Goal: Transaction & Acquisition: Obtain resource

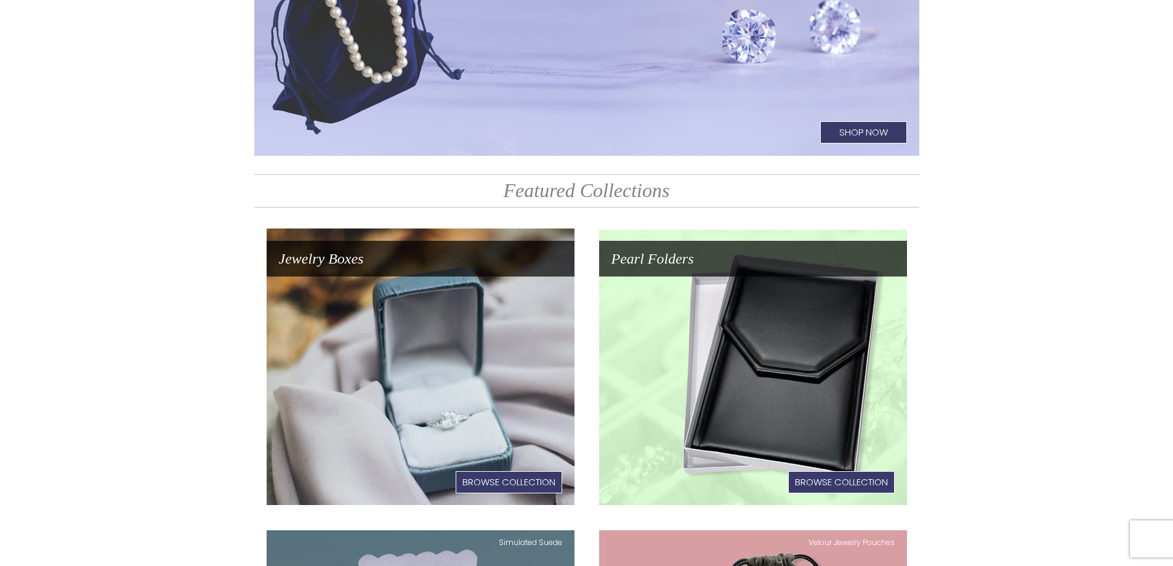
click at [468, 339] on link "Jewelry Boxes Browse Collection" at bounding box center [421, 366] width 308 height 277
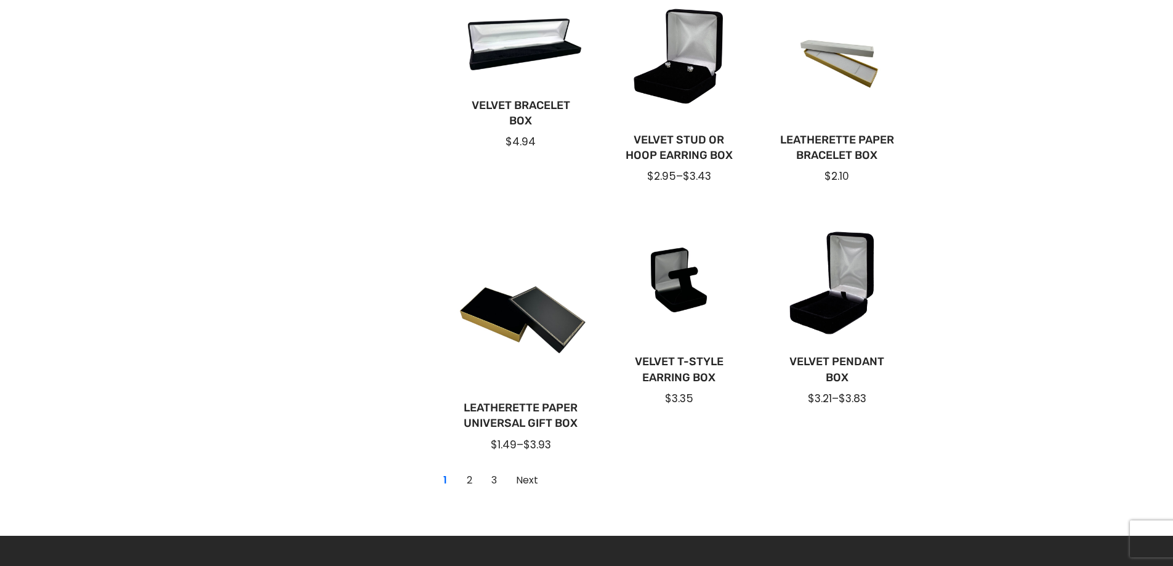
scroll to position [924, 0]
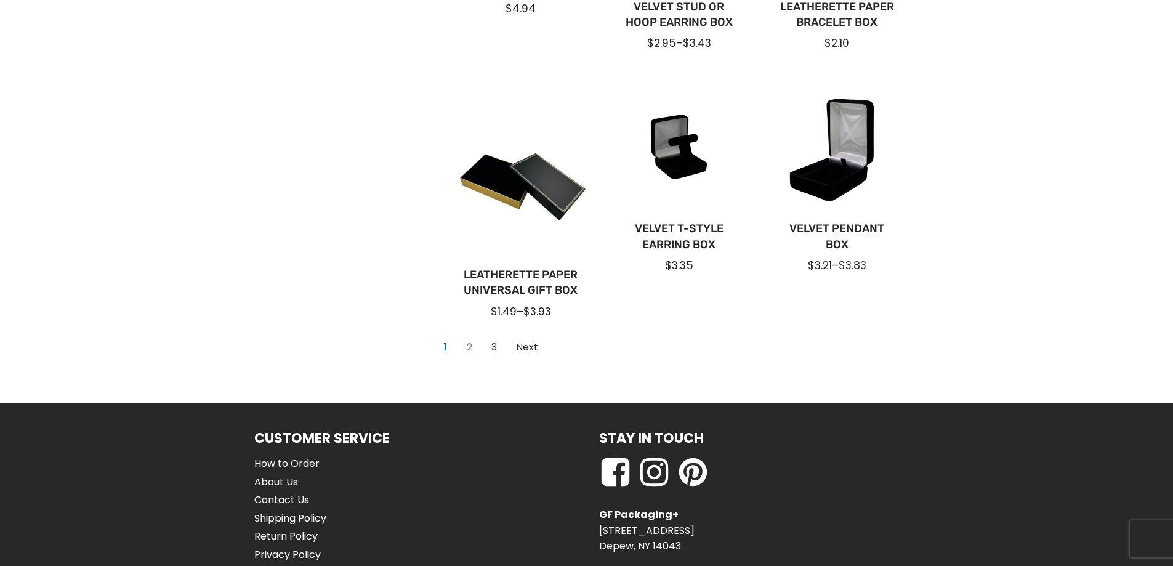
click at [473, 346] on link "2" at bounding box center [470, 347] width 20 height 20
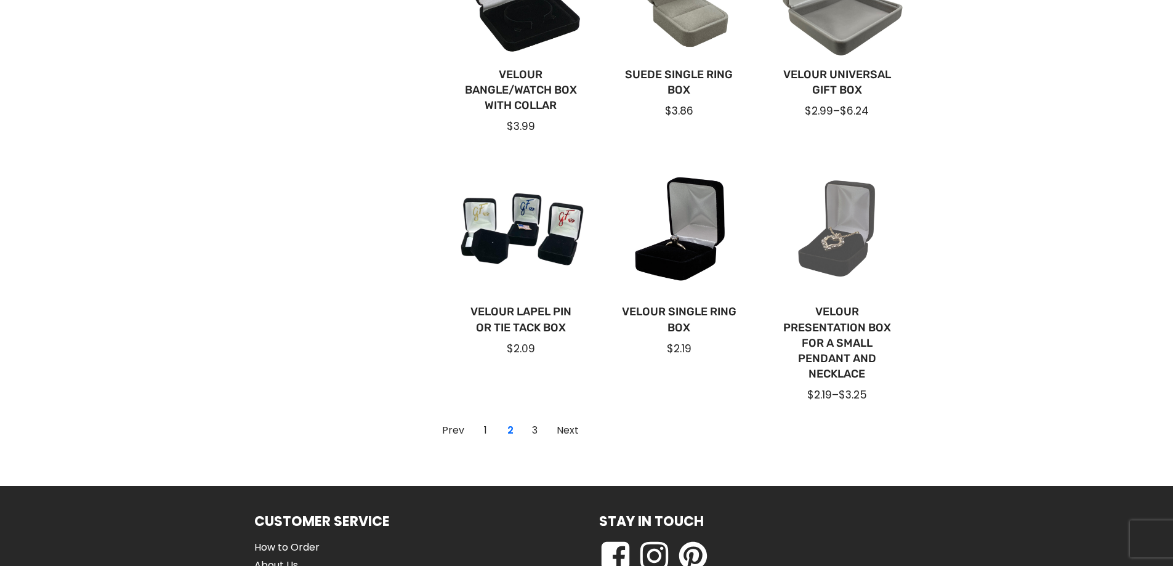
scroll to position [862, 0]
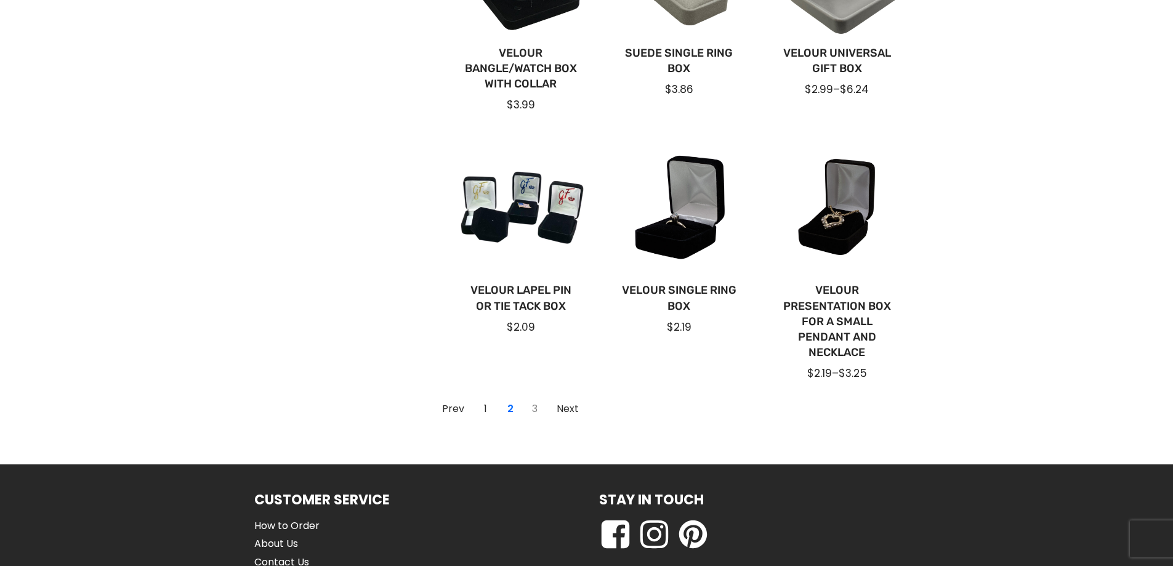
click at [531, 403] on link "3" at bounding box center [535, 409] width 20 height 20
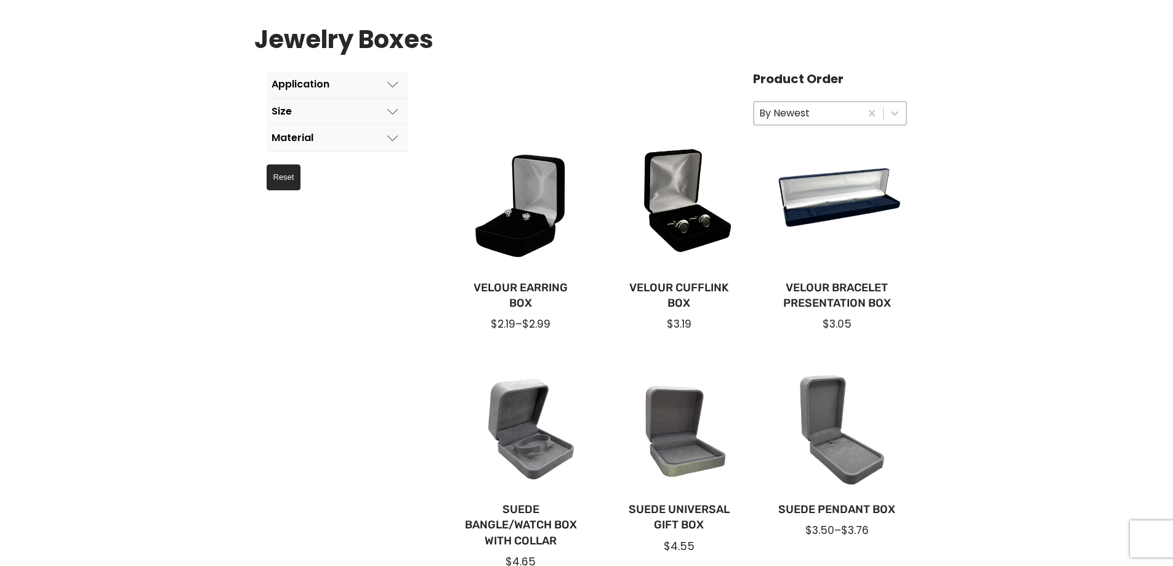
scroll to position [123, 0]
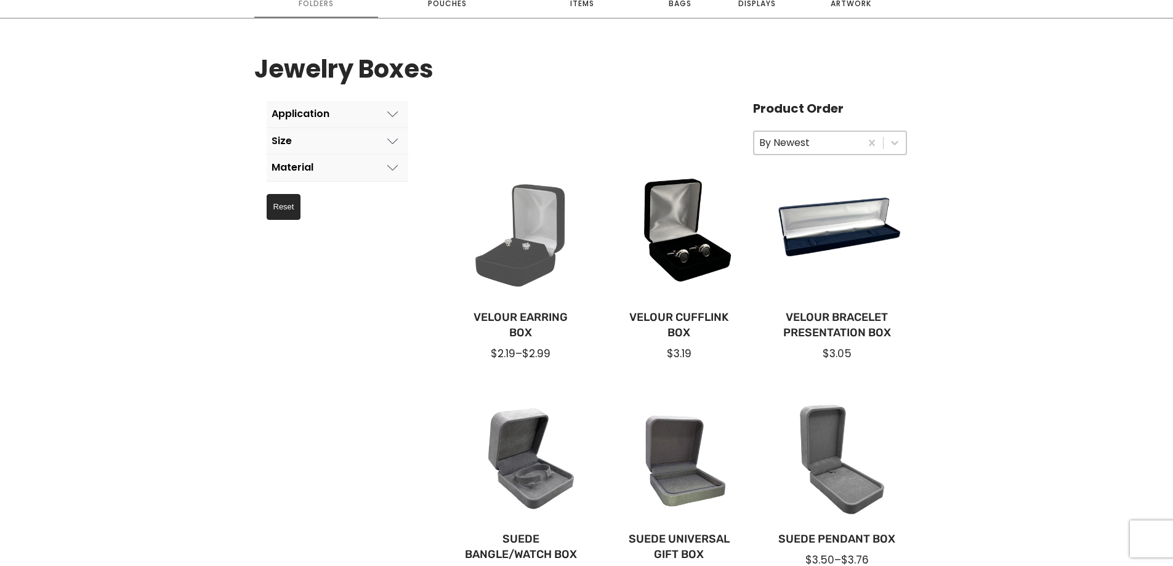
click at [536, 253] on div at bounding box center [521, 234] width 139 height 139
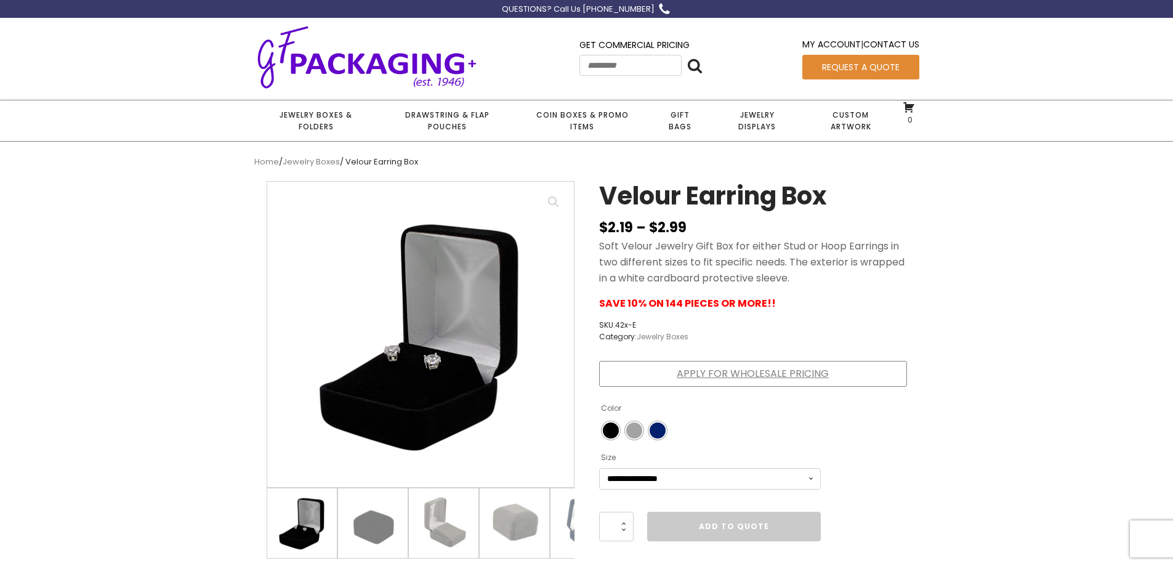
click at [693, 369] on link "Apply for Wholesale Pricing" at bounding box center [753, 374] width 308 height 26
